Goal: Task Accomplishment & Management: Use online tool/utility

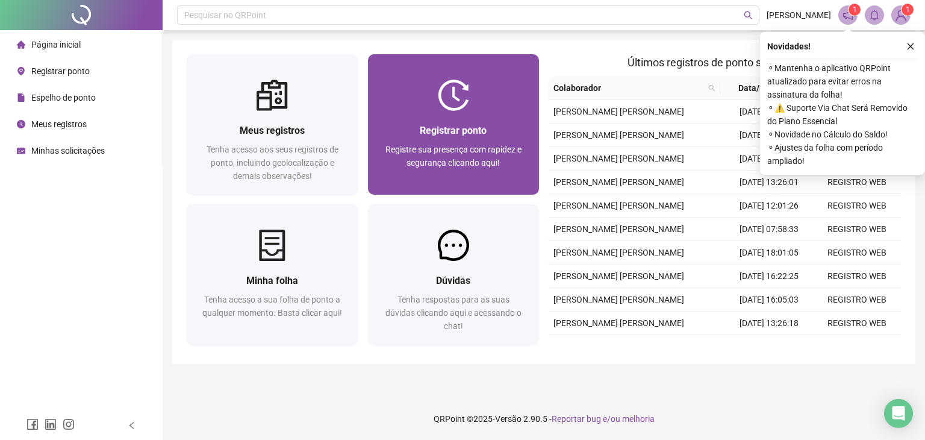
click at [435, 142] on div "Registrar ponto Registre sua presença com rapidez e segurança clicando aqui!" at bounding box center [454, 153] width 143 height 60
